Goal: Information Seeking & Learning: Learn about a topic

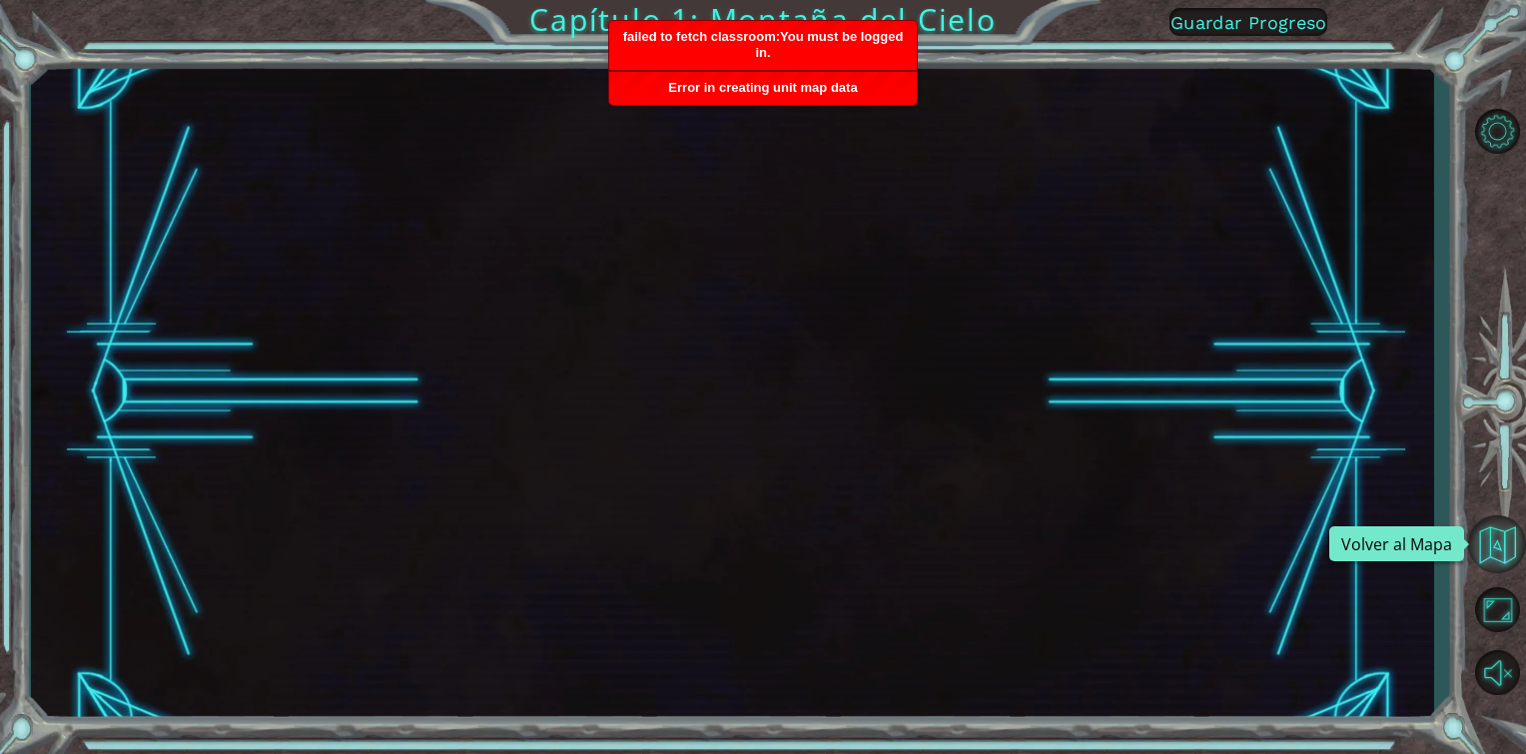
click at [1491, 554] on button "Volver al Mapa" at bounding box center [1497, 544] width 58 height 58
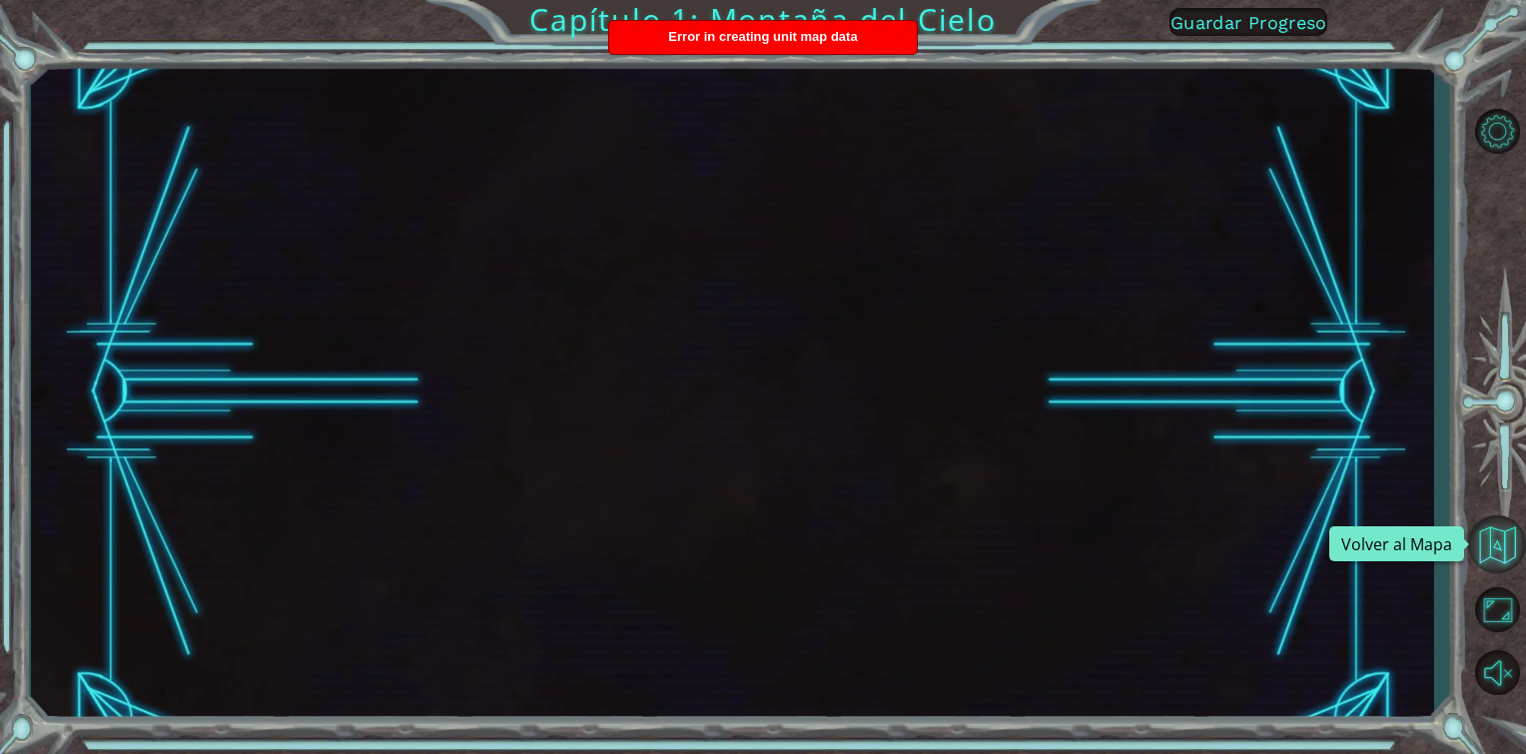
click at [1496, 539] on button "Volver al Mapa" at bounding box center [1497, 544] width 58 height 58
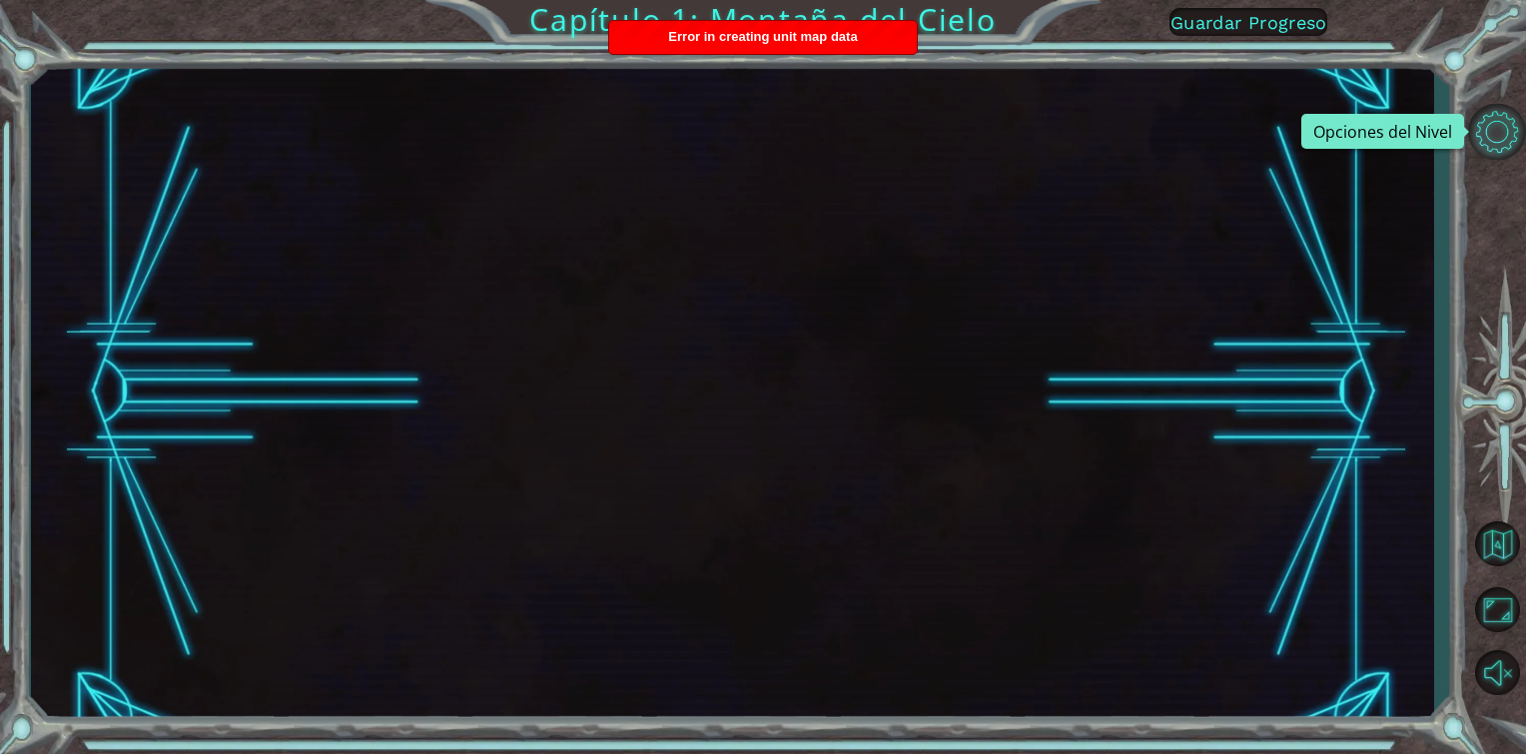
click at [1514, 141] on button "Opciones del Nivel" at bounding box center [1497, 132] width 58 height 57
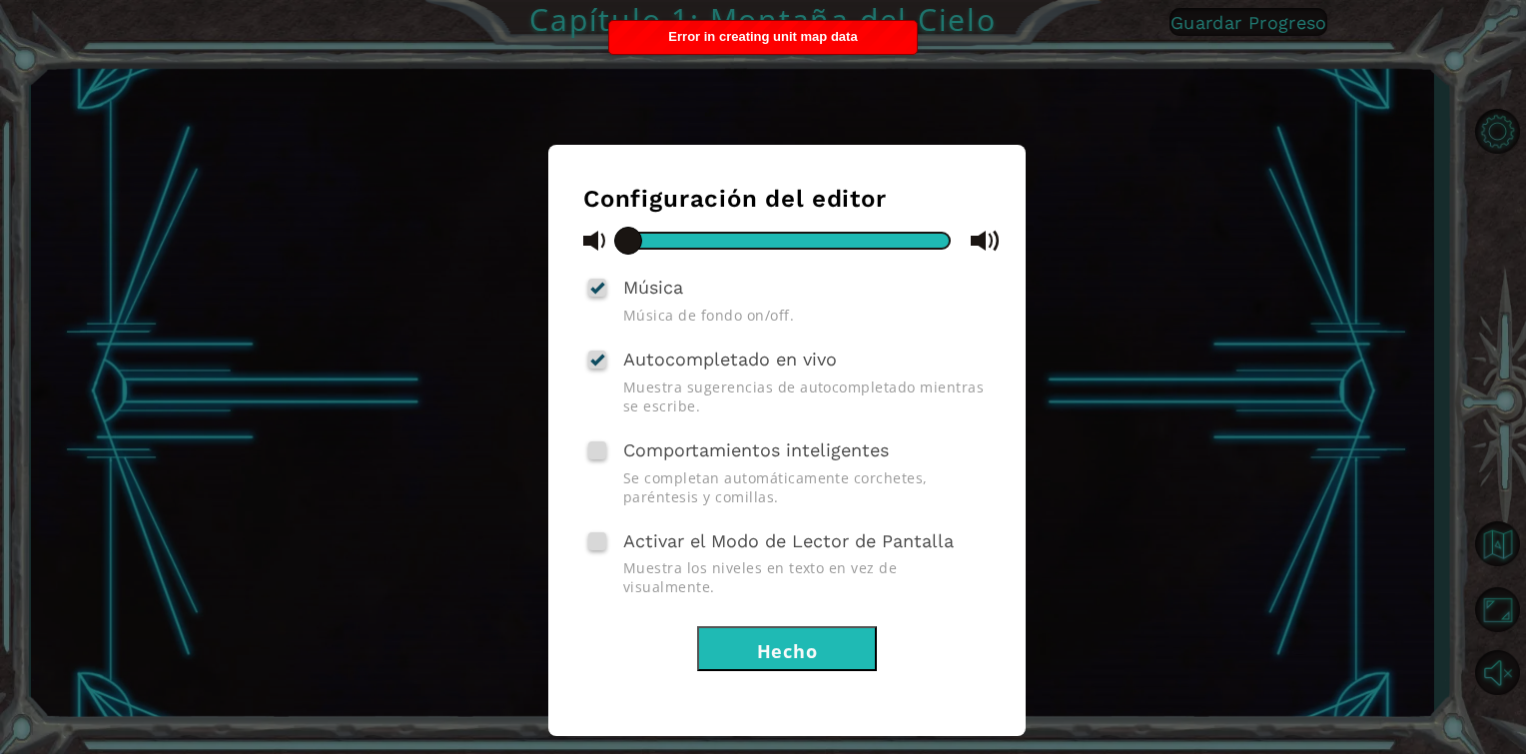
click at [787, 640] on button "Hecho" at bounding box center [787, 648] width 180 height 45
